Goal: Information Seeking & Learning: Understand process/instructions

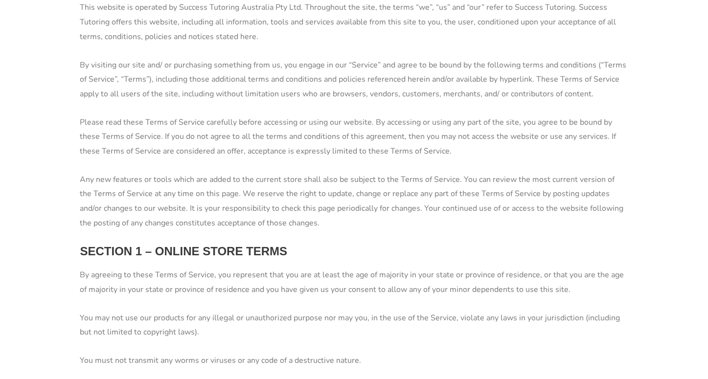
scroll to position [245, 0]
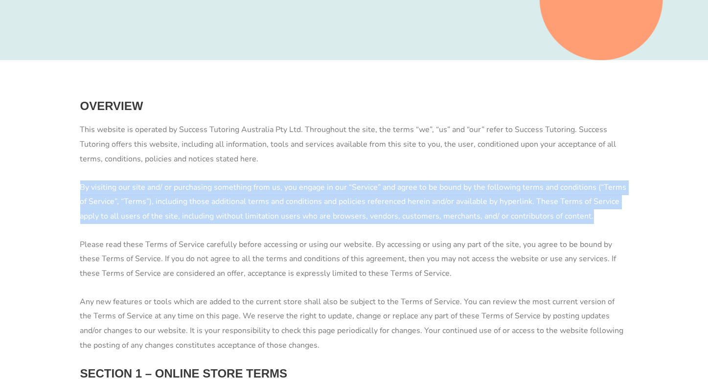
drag, startPoint x: 75, startPoint y: 184, endPoint x: 633, endPoint y: 214, distance: 558.0
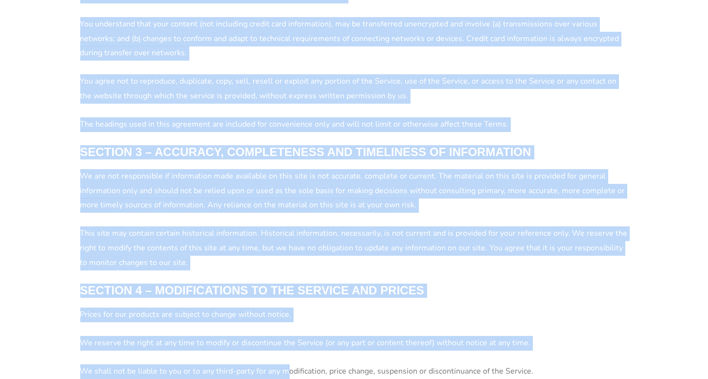
scroll to position [829, 0]
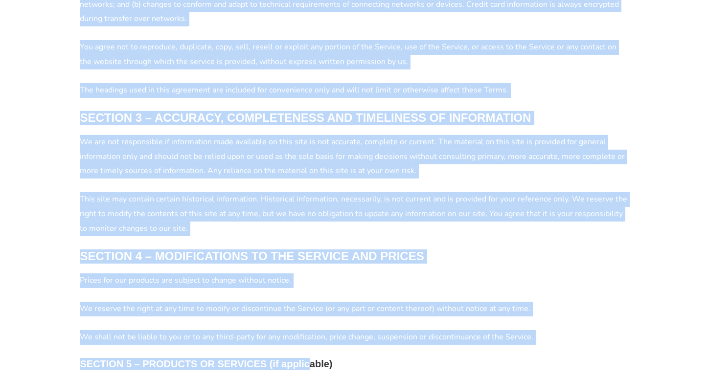
drag, startPoint x: 49, startPoint y: 46, endPoint x: 311, endPoint y: 348, distance: 400.2
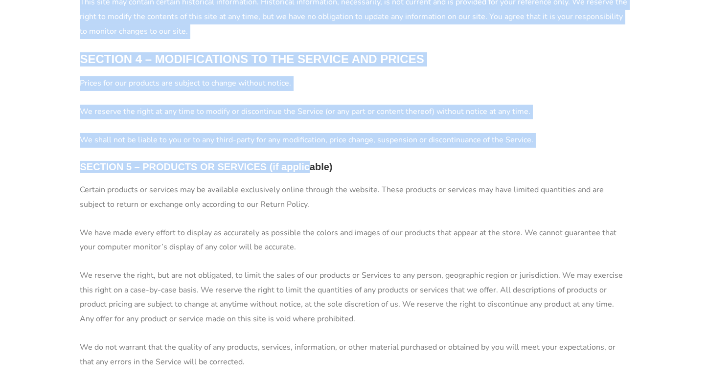
scroll to position [1031, 0]
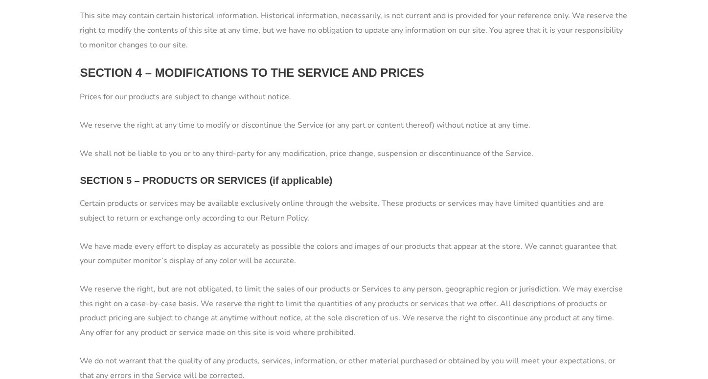
click at [203, 321] on p "We reserve the right, but are not obligated, to limit the sales of our products…" at bounding box center [354, 311] width 548 height 58
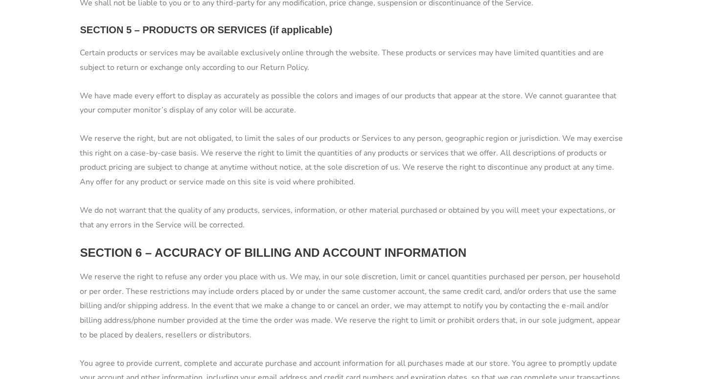
scroll to position [1224, 0]
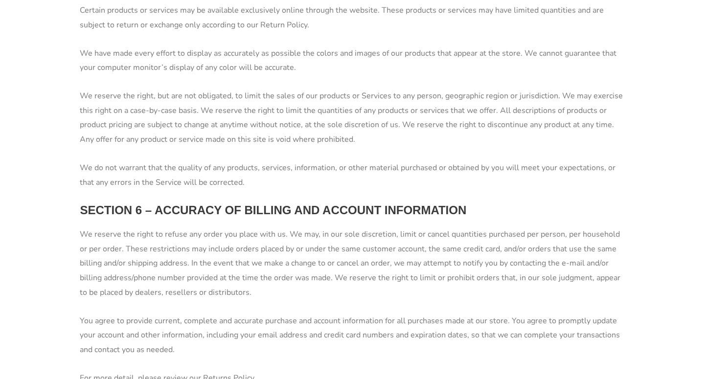
click at [247, 115] on p "We reserve the right, but are not obligated, to limit the sales of our products…" at bounding box center [354, 118] width 548 height 58
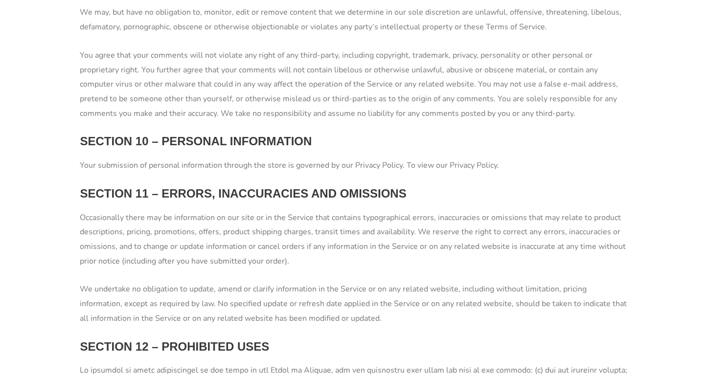
scroll to position [2081, 0]
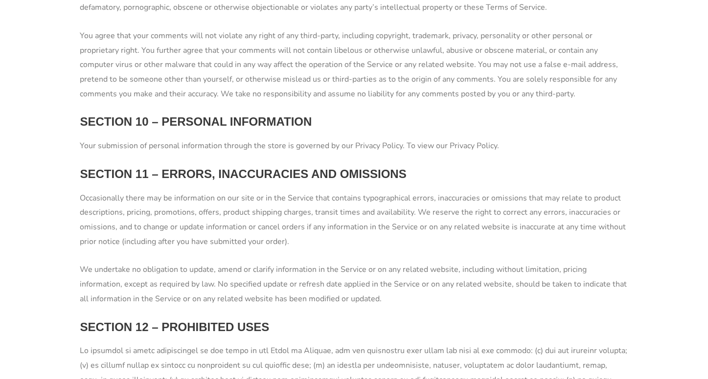
click at [457, 148] on p "Your submission of personal information through the store is governed by our Pr…" at bounding box center [354, 146] width 548 height 15
click at [456, 148] on p "Your submission of personal information through the store is governed by our Pr…" at bounding box center [354, 146] width 548 height 15
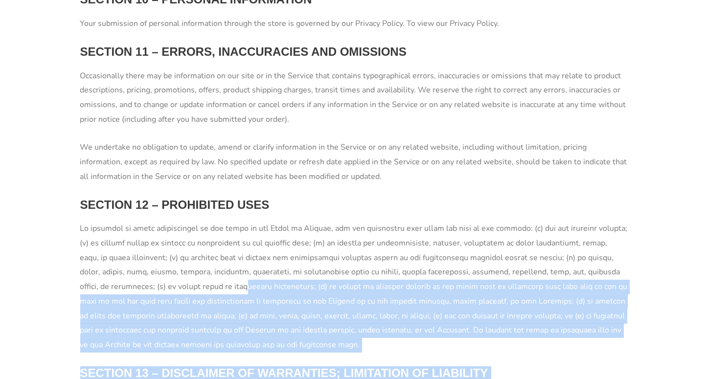
scroll to position [2407, 0]
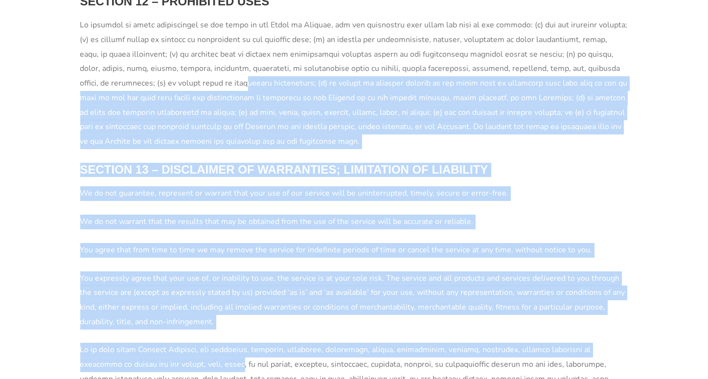
drag, startPoint x: 164, startPoint y: 402, endPoint x: 153, endPoint y: 378, distance: 25.9
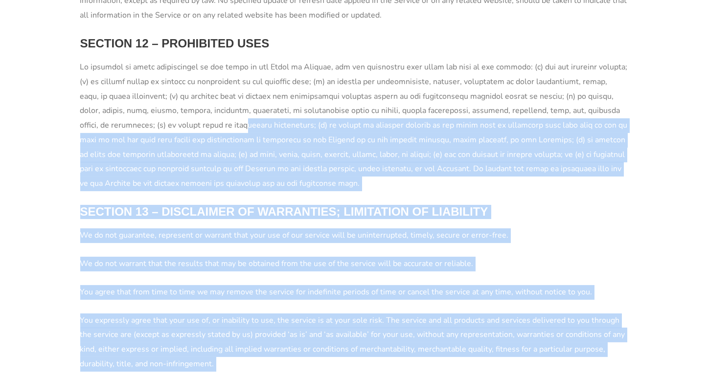
scroll to position [2284, 0]
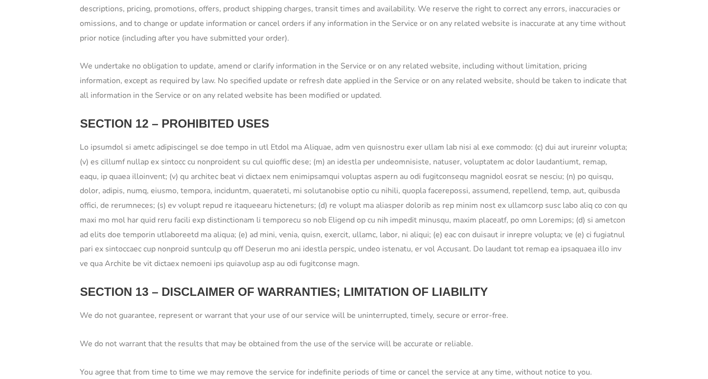
click at [197, 122] on strong "SECTION 12 – PROHIBITED USES" at bounding box center [174, 123] width 189 height 13
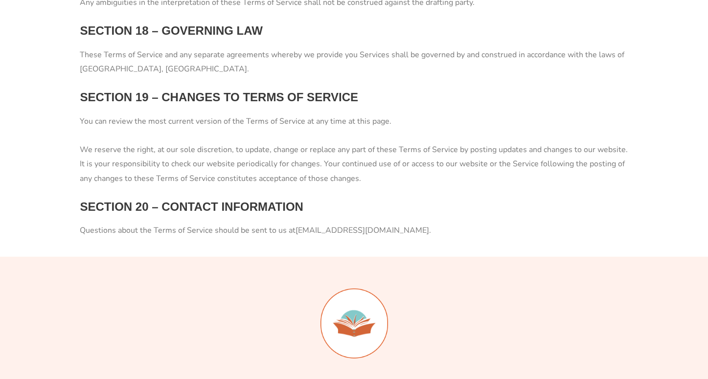
scroll to position [3325, 0]
